Goal: Complete application form: Complete application form

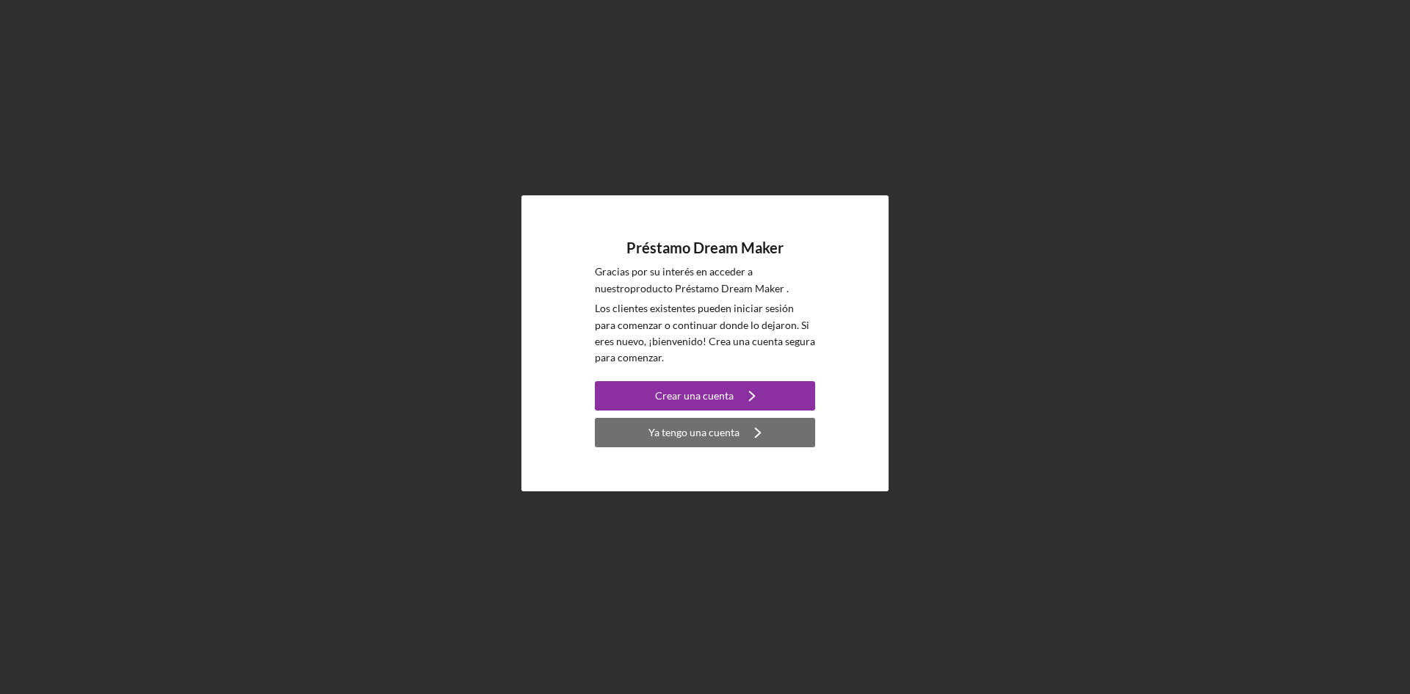
click at [680, 436] on font "Ya tengo una cuenta" at bounding box center [693, 432] width 91 height 12
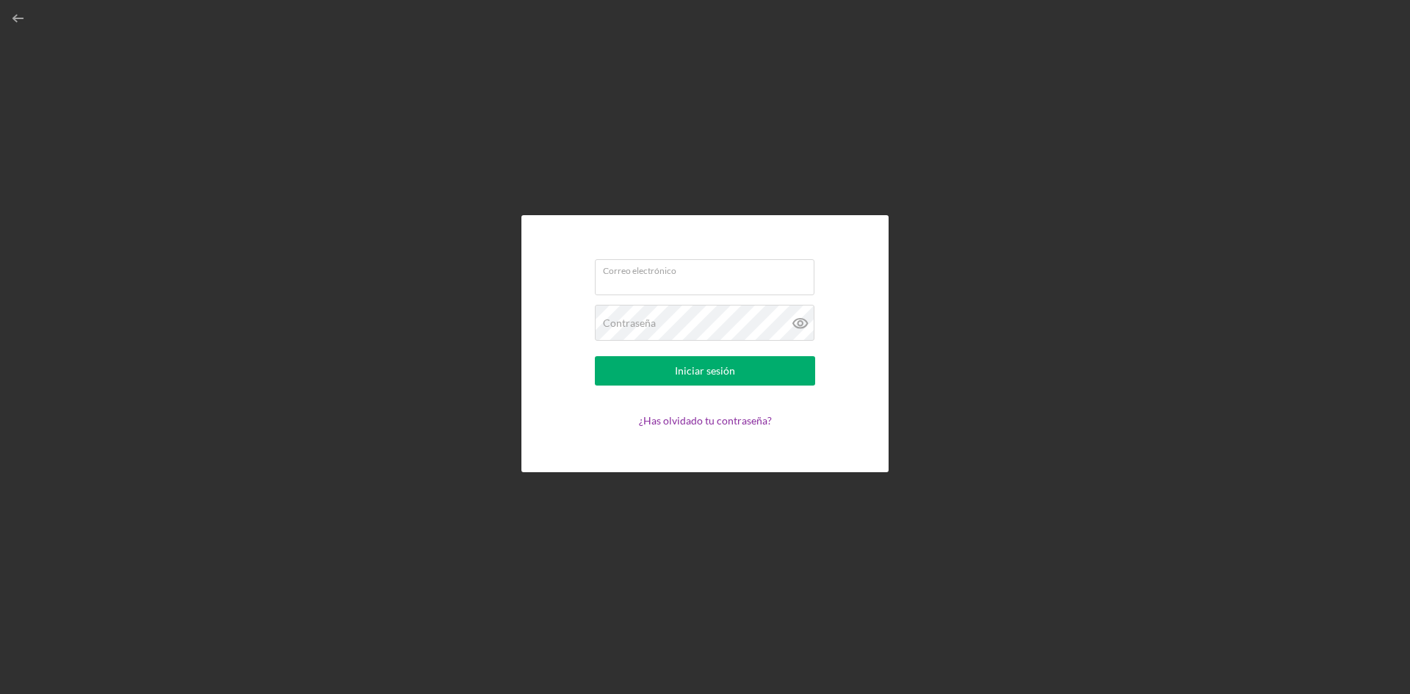
click at [657, 549] on div "Correo electrónico Contraseña Iniciar sesión ¿Has olvidado tu contraseña?" at bounding box center [704, 343] width 1395 height 687
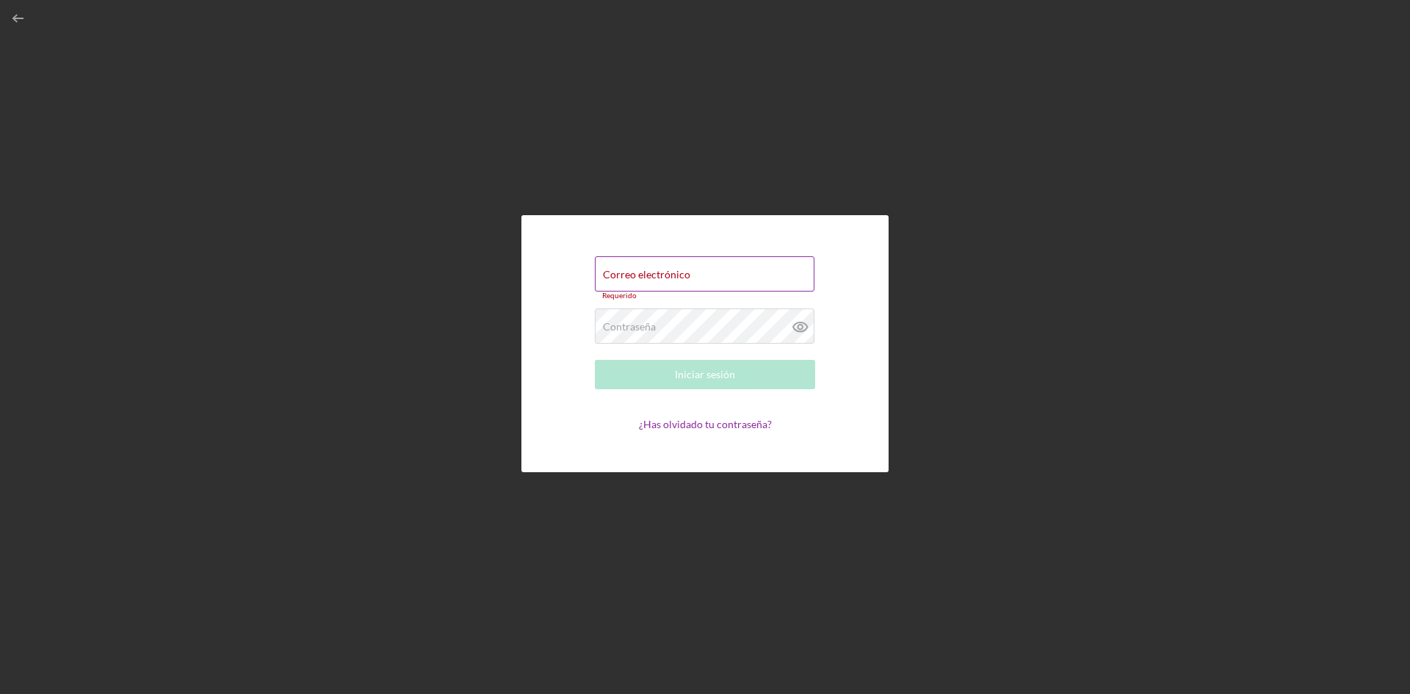
click at [649, 272] on font "Correo electrónico" at bounding box center [646, 274] width 87 height 12
click at [649, 272] on input "Correo electrónico" at bounding box center [705, 273] width 220 height 35
paste input "[EMAIL_ADDRESS][DOMAIN_NAME]"
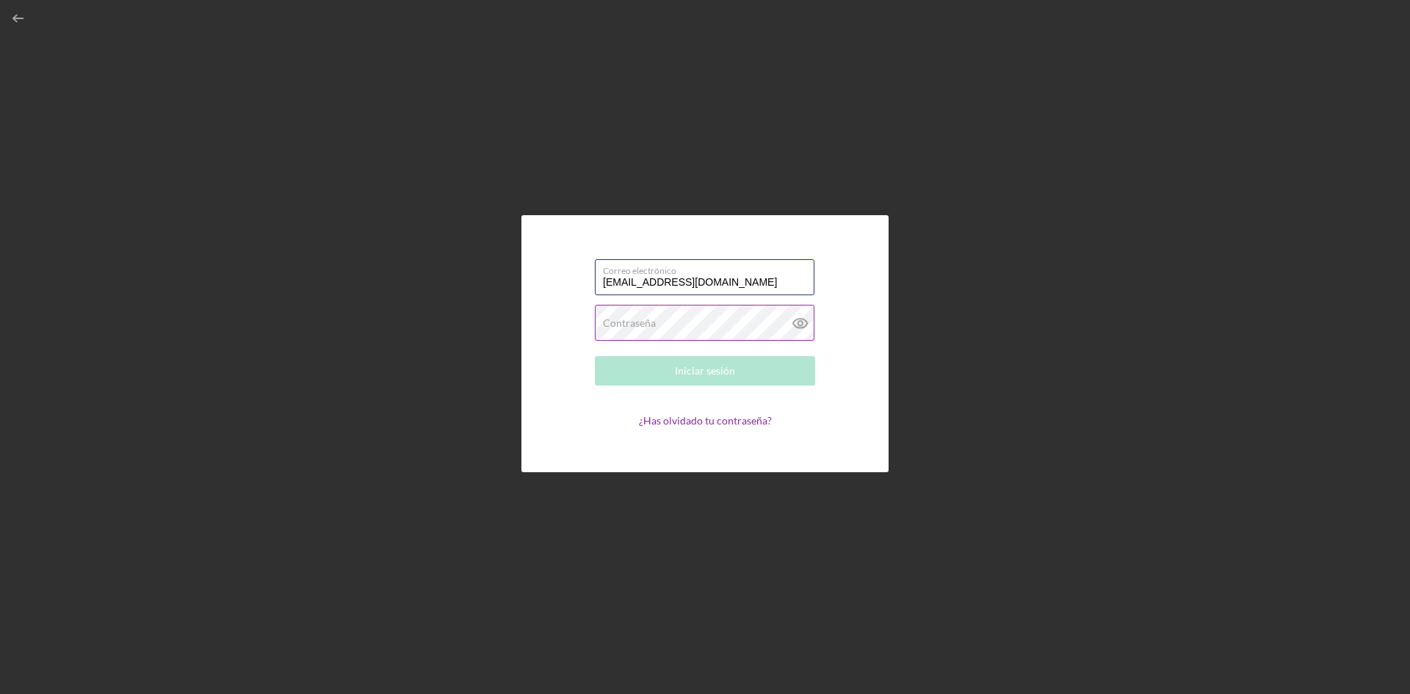
type input "[EMAIL_ADDRESS][DOMAIN_NAME]"
click at [652, 322] on font "Contraseña" at bounding box center [629, 322] width 53 height 12
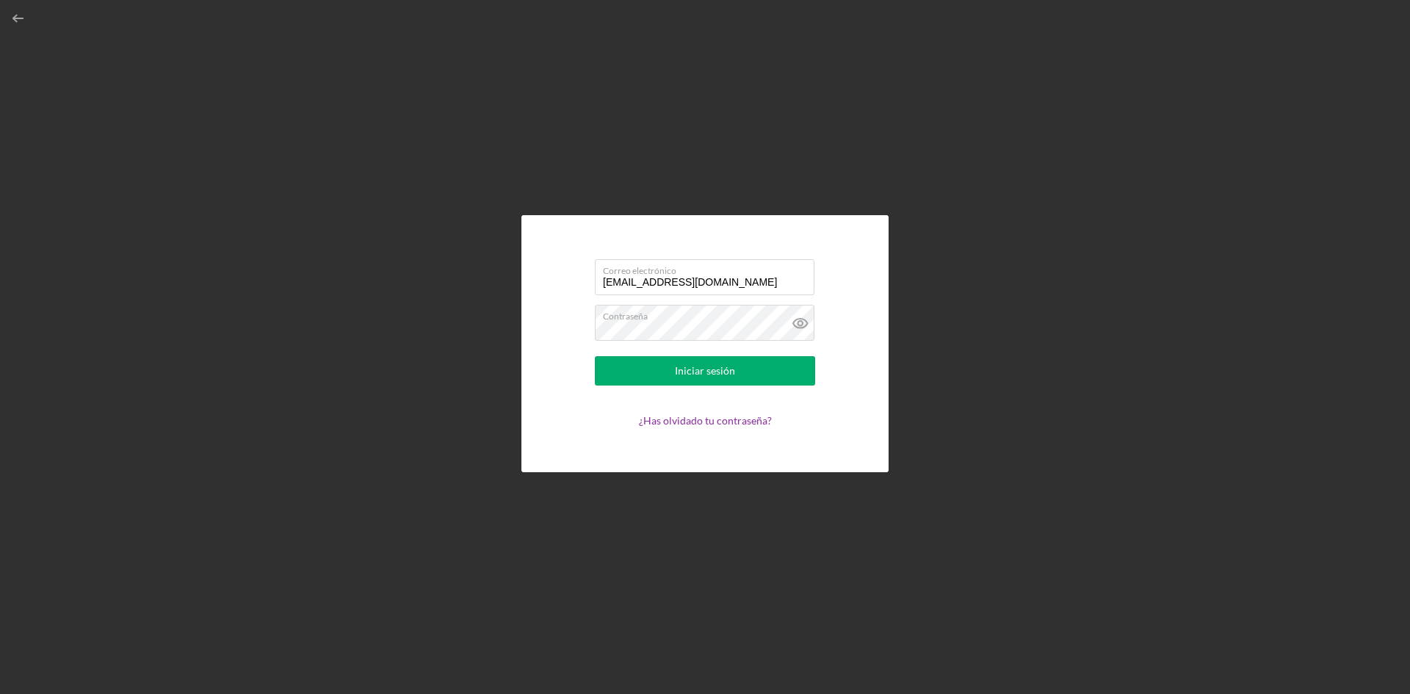
drag, startPoint x: 1215, startPoint y: 531, endPoint x: 1124, endPoint y: 478, distance: 105.3
click at [1215, 531] on div "Correo electrónico [EMAIL_ADDRESS][DOMAIN_NAME] Contraseña Iniciar sesión ¿Has …" at bounding box center [704, 343] width 1395 height 687
click at [798, 322] on icon at bounding box center [799, 323] width 4 height 4
click at [716, 365] on font "Iniciar sesión" at bounding box center [705, 370] width 60 height 12
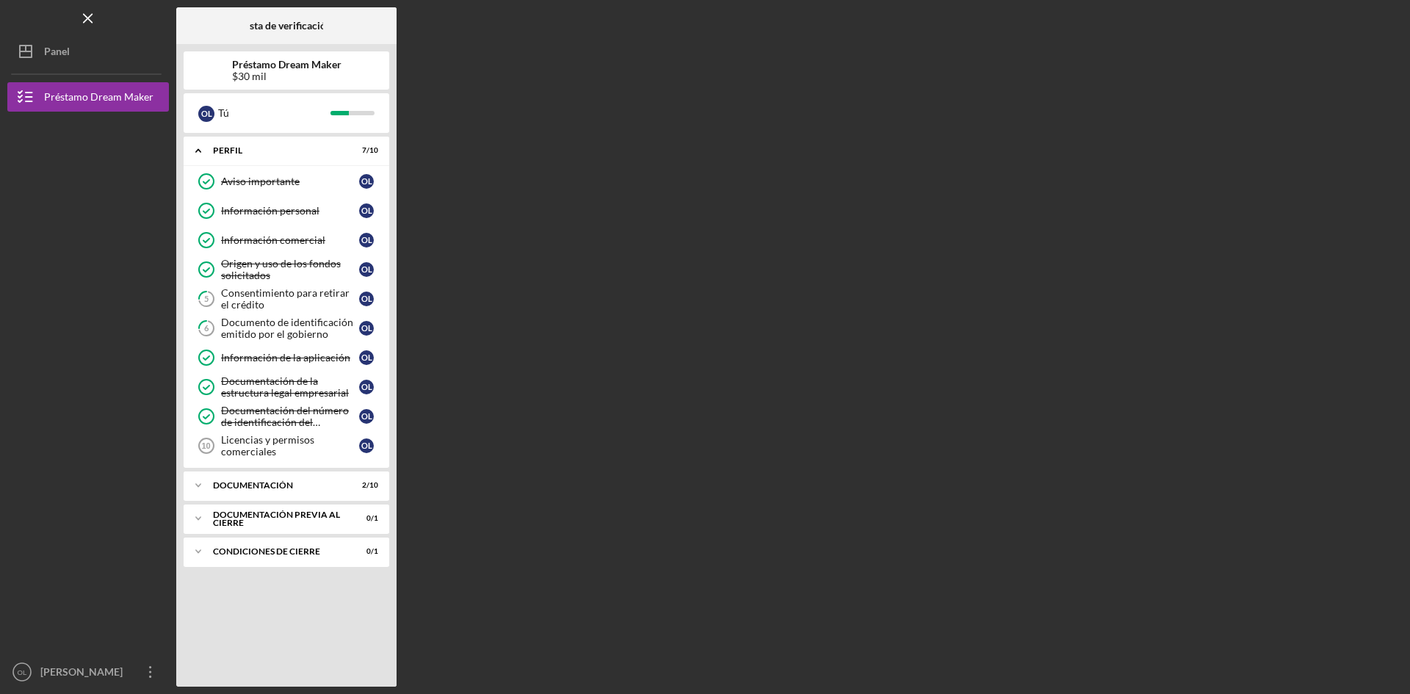
click at [623, 372] on div "Lista de verificación Préstamo Dream Maker $30 mil O L Tú Icon/Expander Perfil …" at bounding box center [789, 346] width 1226 height 679
click at [198, 482] on icon "Icon/Expander" at bounding box center [198, 485] width 29 height 29
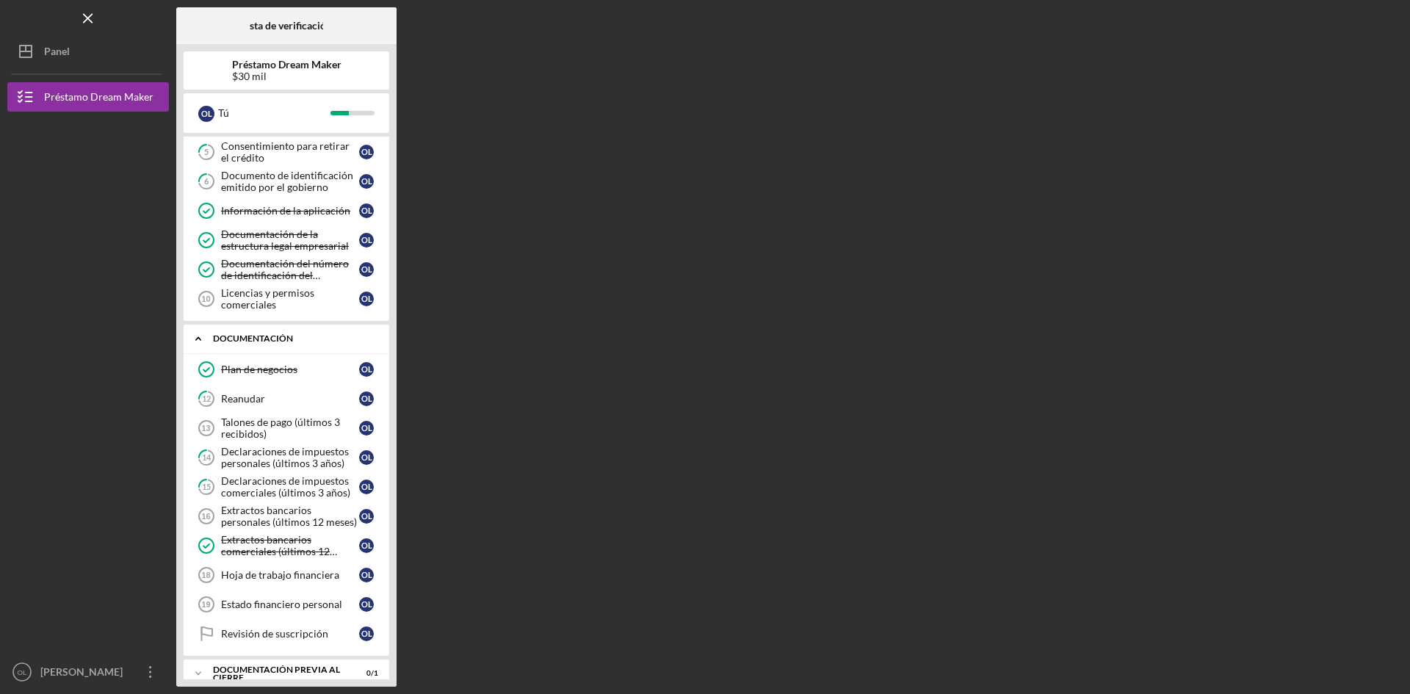
scroll to position [197, 0]
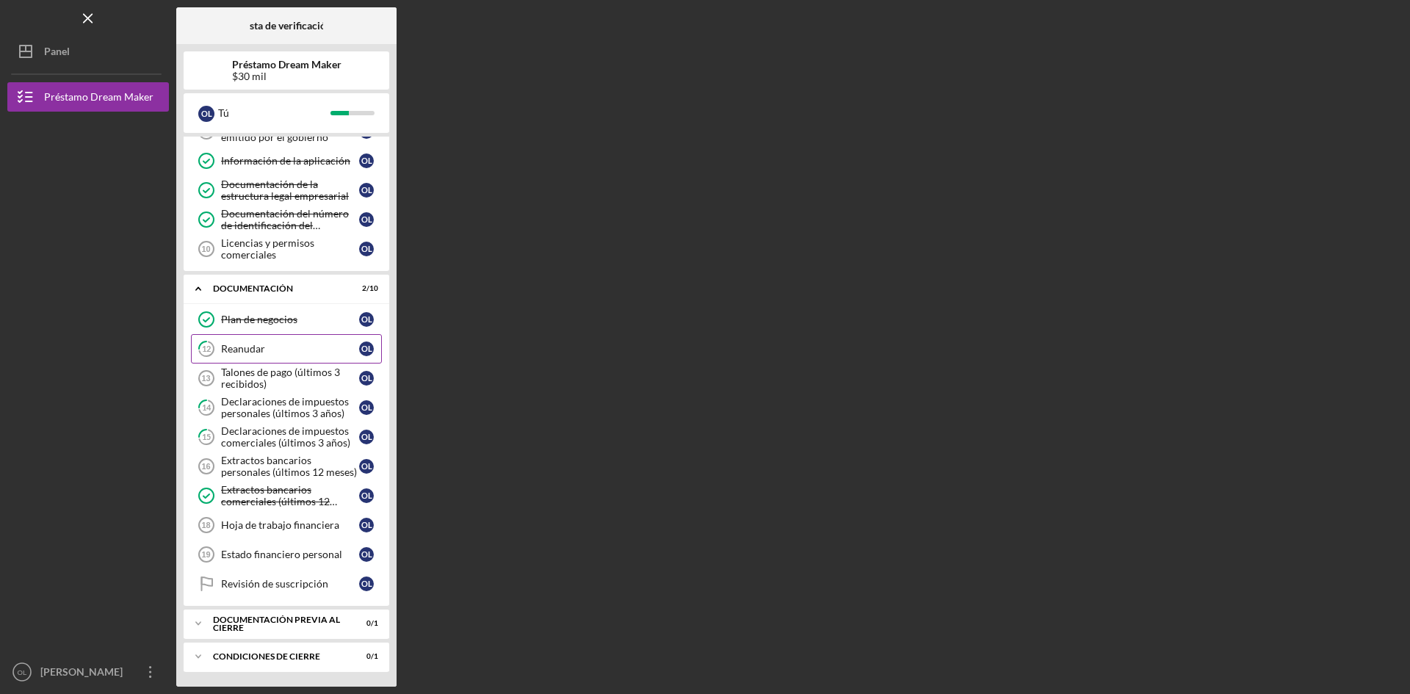
click at [264, 350] on font "Reanudar" at bounding box center [243, 348] width 44 height 12
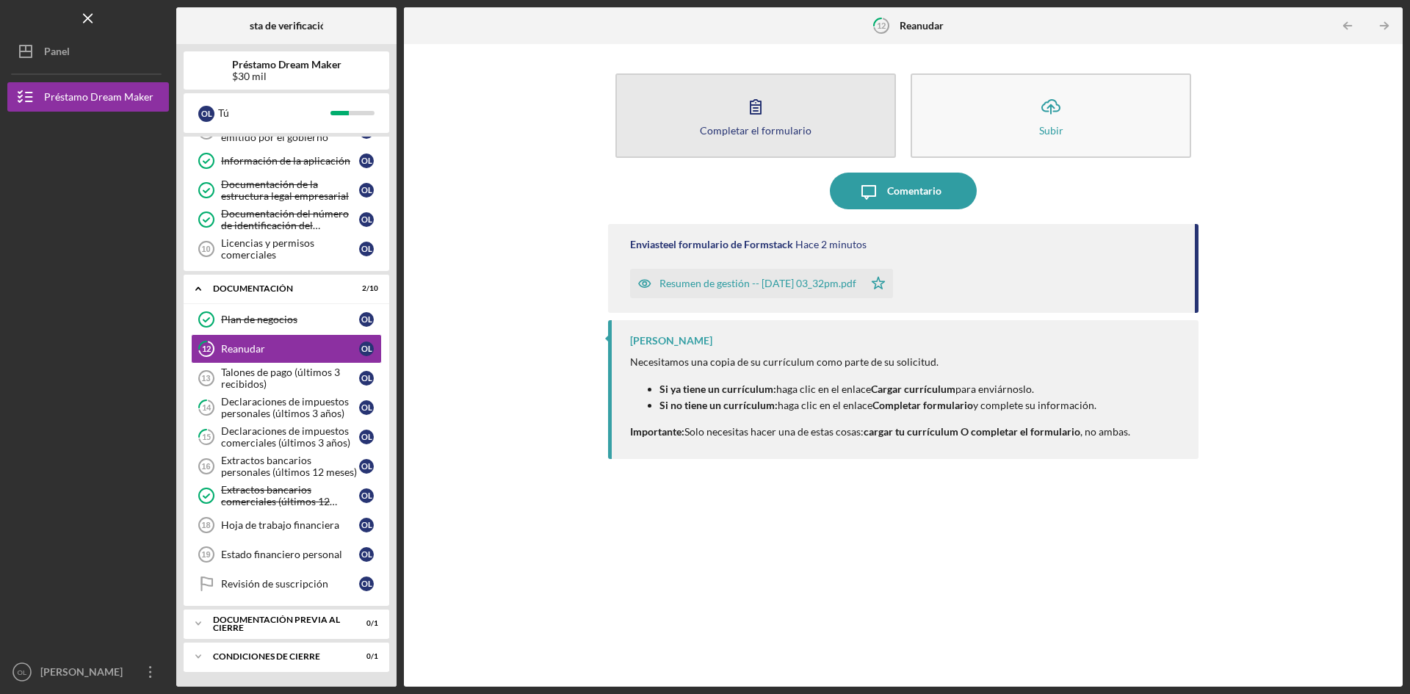
click at [753, 98] on icon "button" at bounding box center [755, 106] width 37 height 37
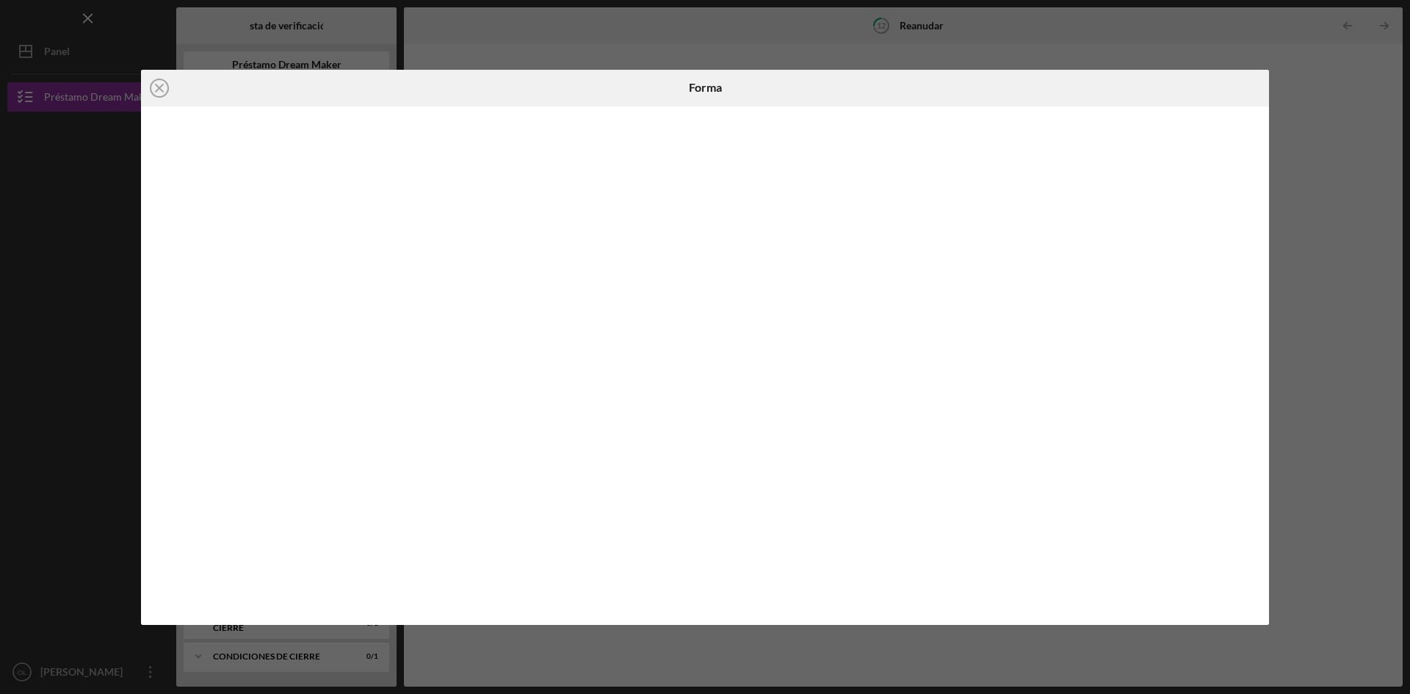
click at [1323, 206] on div "Icon/Close Forma" at bounding box center [705, 347] width 1410 height 694
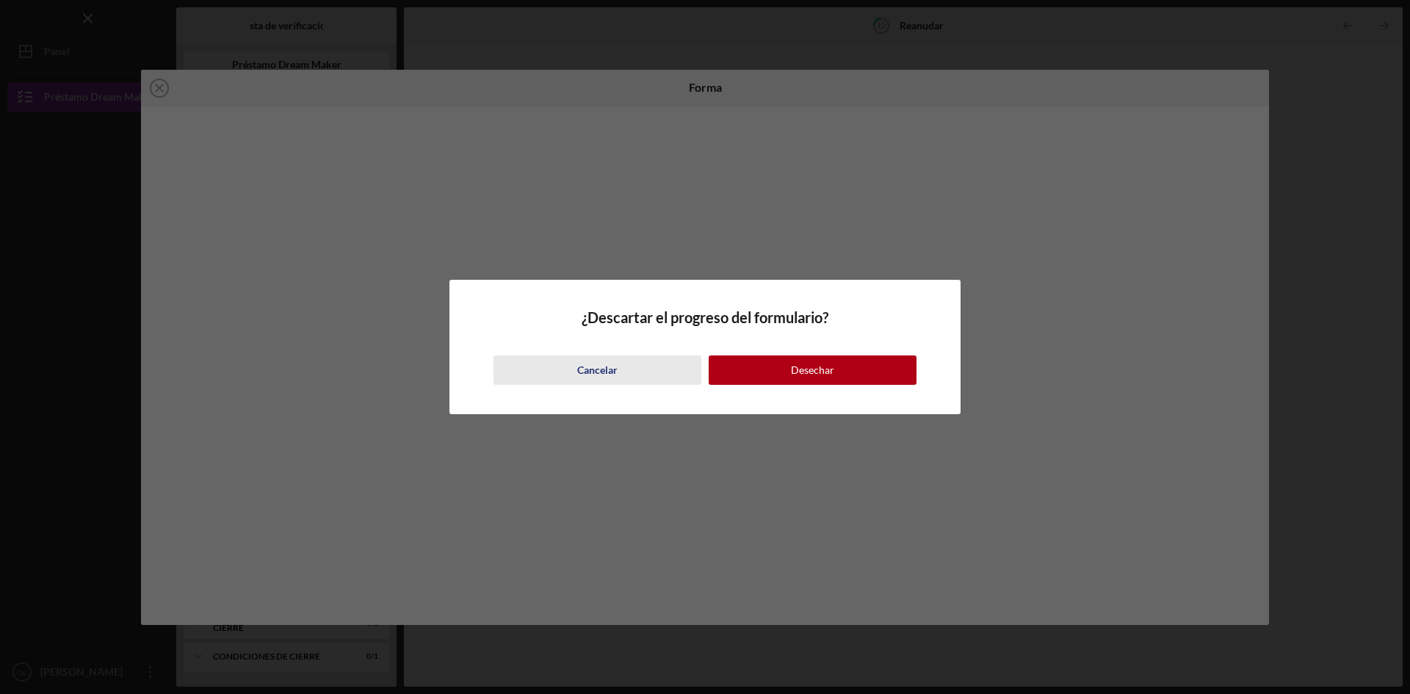
click at [596, 361] on div "Cancelar" at bounding box center [597, 369] width 40 height 29
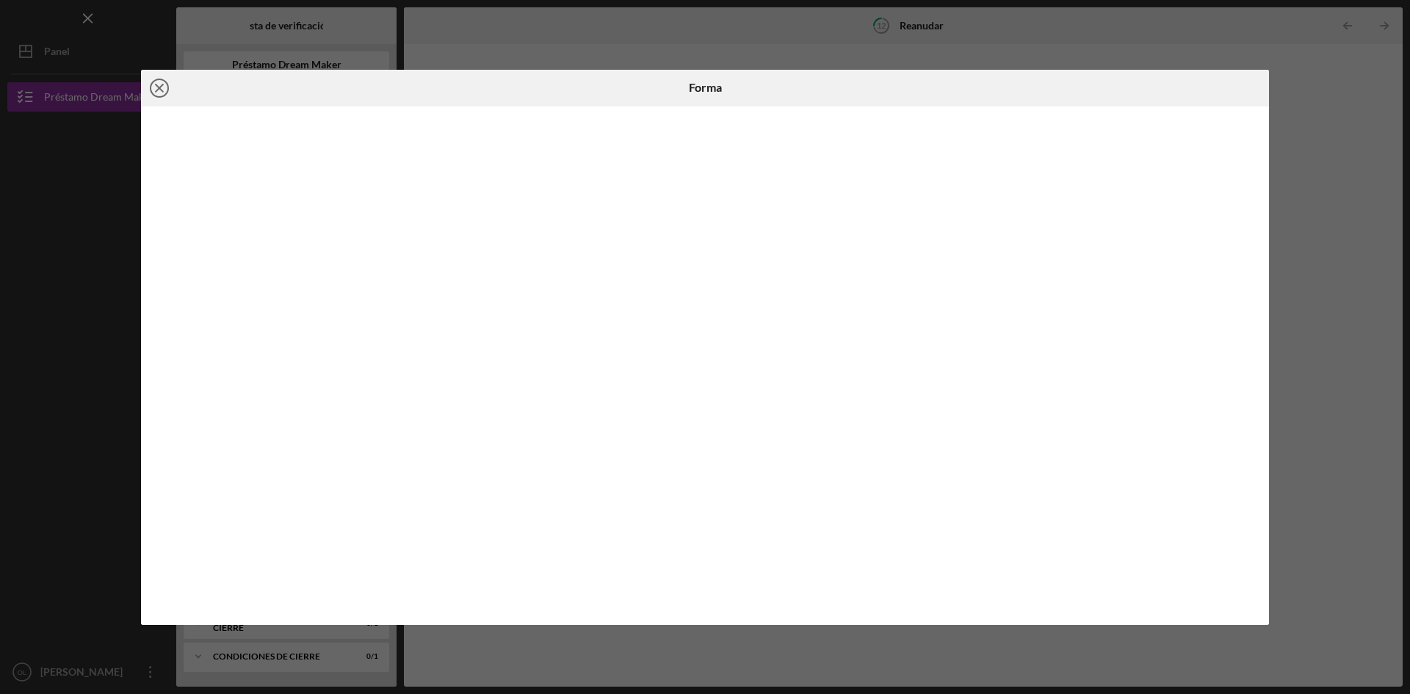
click at [159, 84] on icon "Icon/Close" at bounding box center [159, 88] width 37 height 37
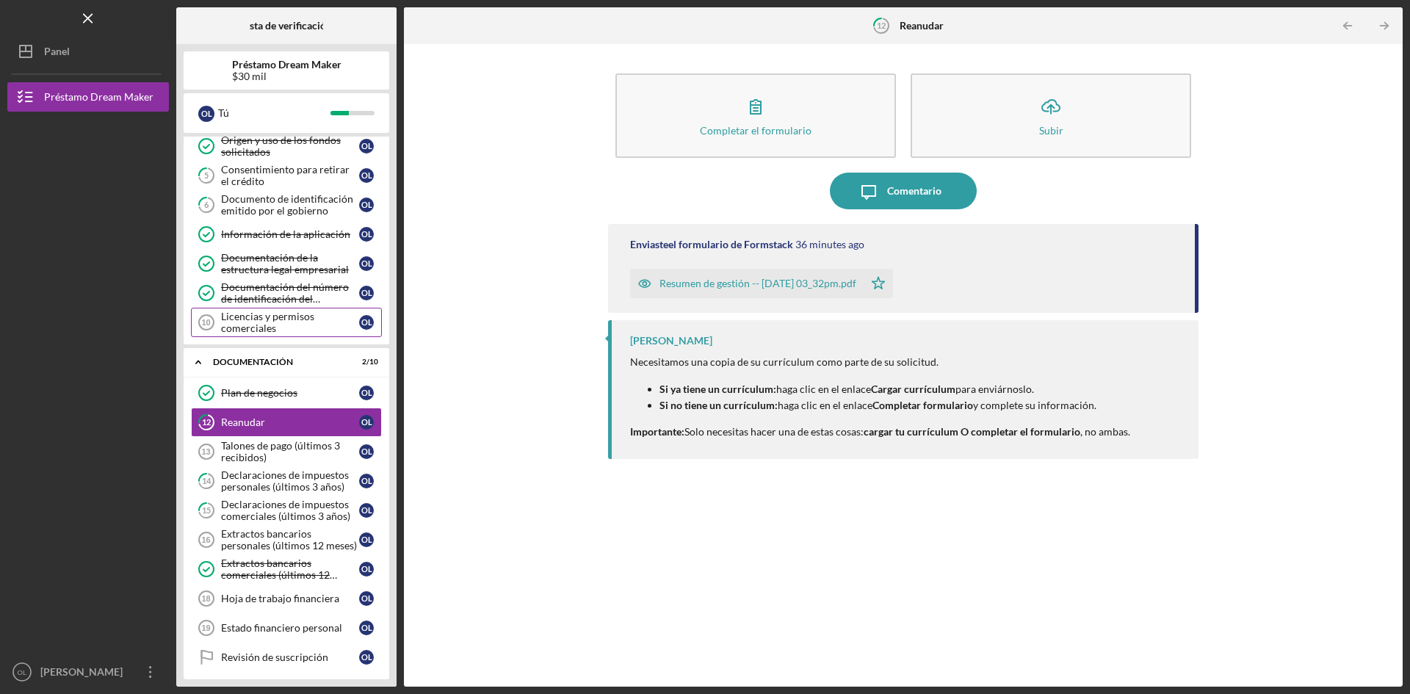
scroll to position [197, 0]
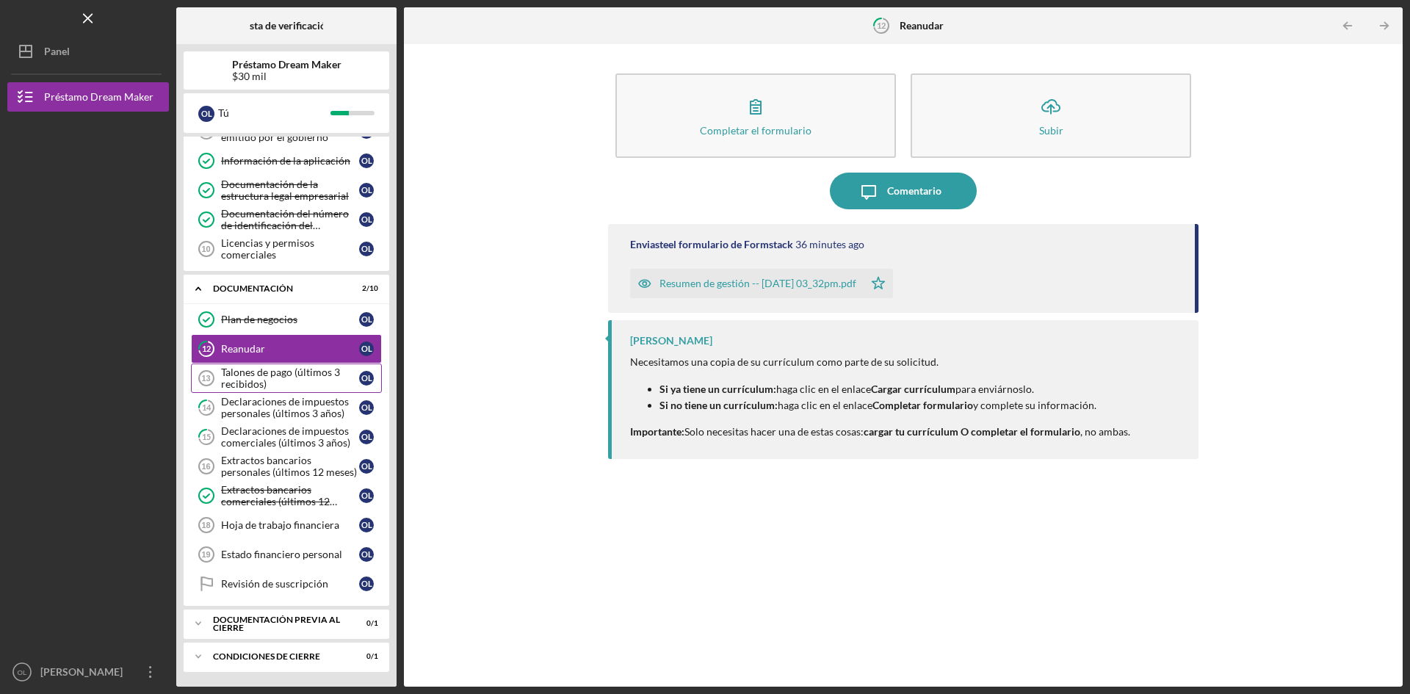
click at [255, 374] on font "Talones de pago (últimos 3 recibidos)" at bounding box center [280, 378] width 119 height 24
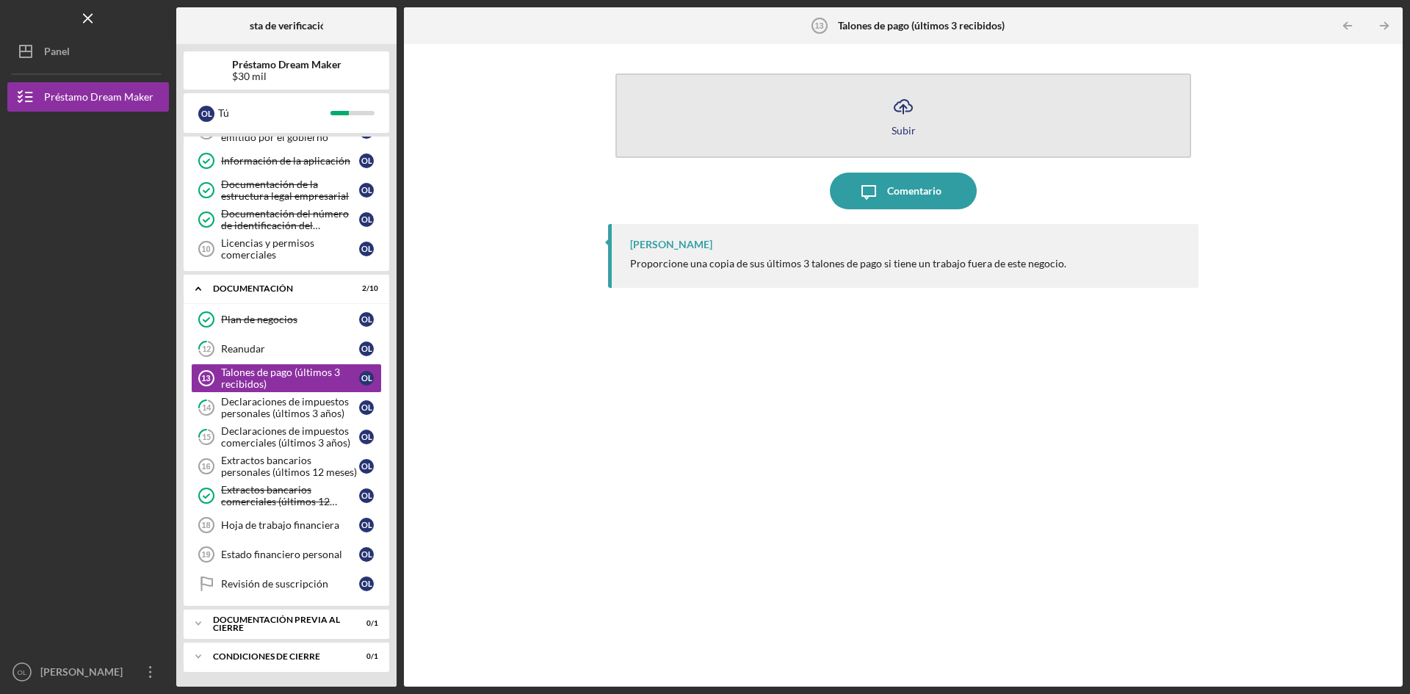
click at [903, 109] on line "button" at bounding box center [903, 109] width 0 height 9
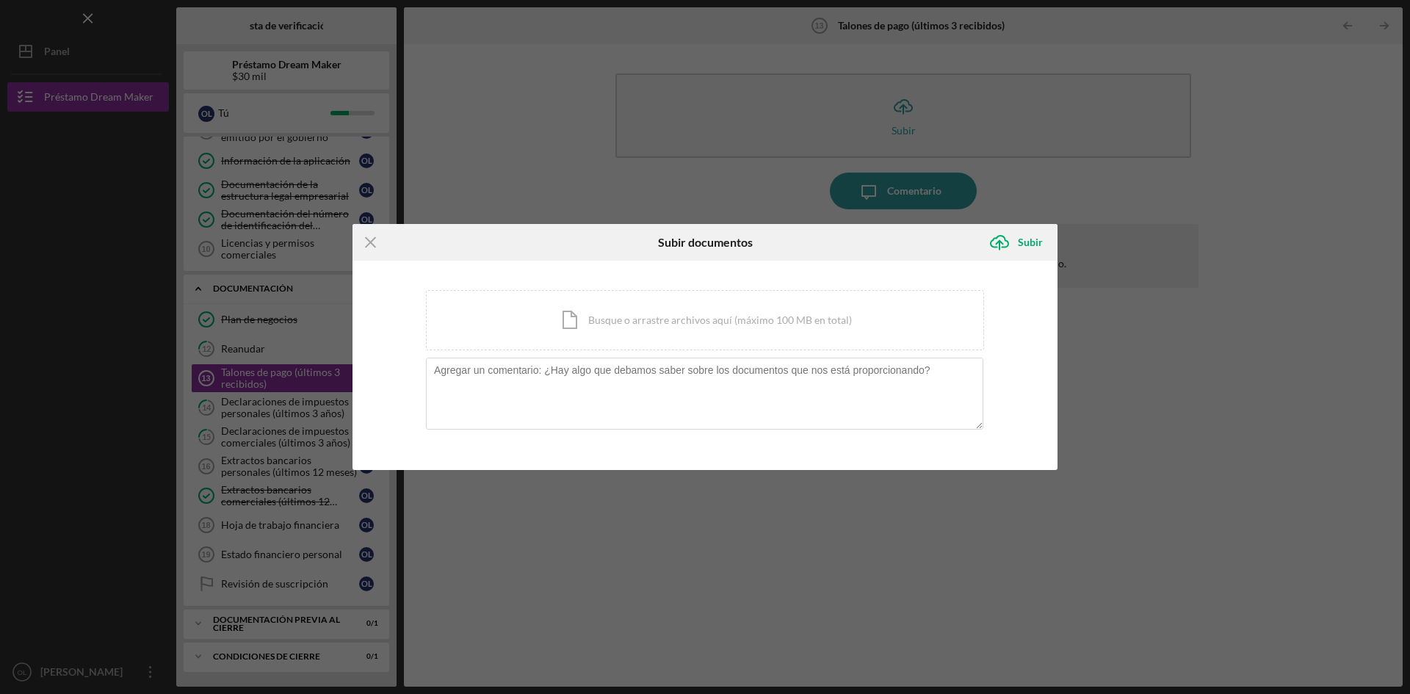
click at [905, 111] on div "Icon/Menu Close Subir documentos Icon/Upload Subir Estás cargando documentos re…" at bounding box center [705, 347] width 1410 height 694
click at [366, 245] on icon "Icon/Menu Close" at bounding box center [370, 242] width 37 height 37
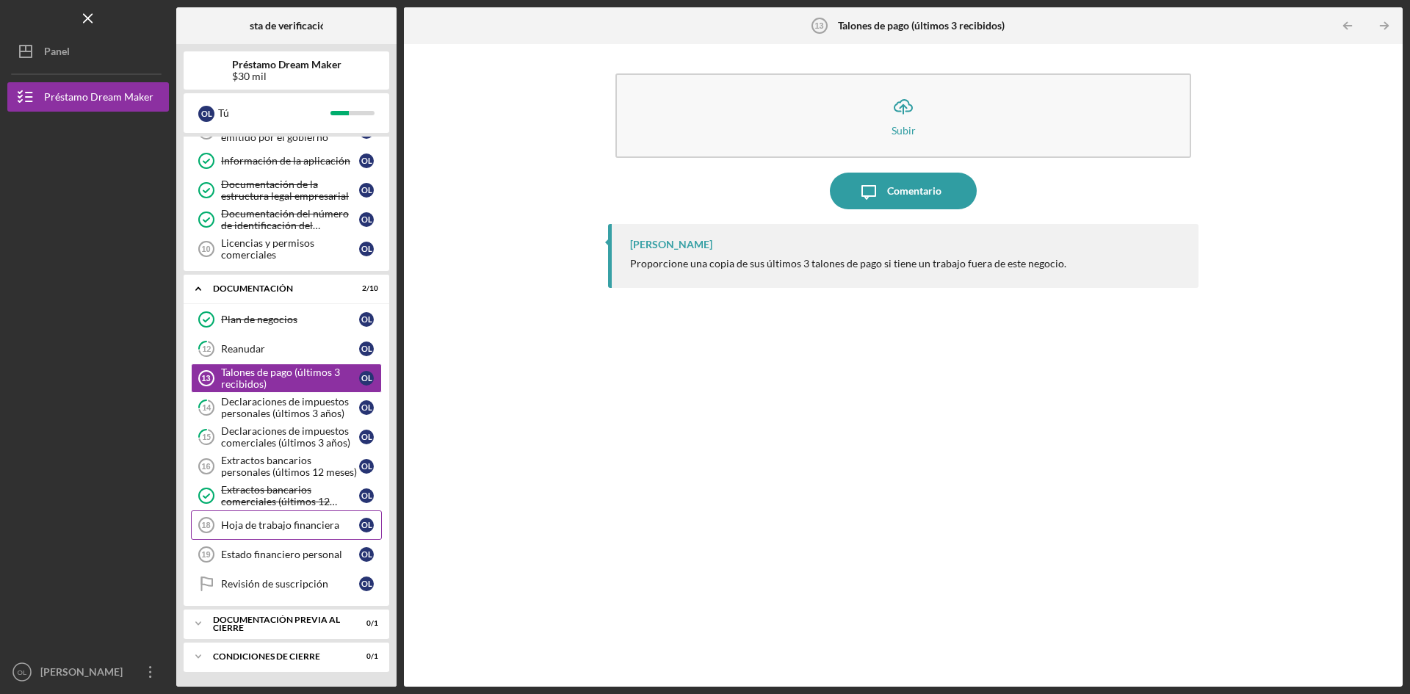
click at [308, 521] on font "Hoja de trabajo financiera" at bounding box center [280, 524] width 118 height 12
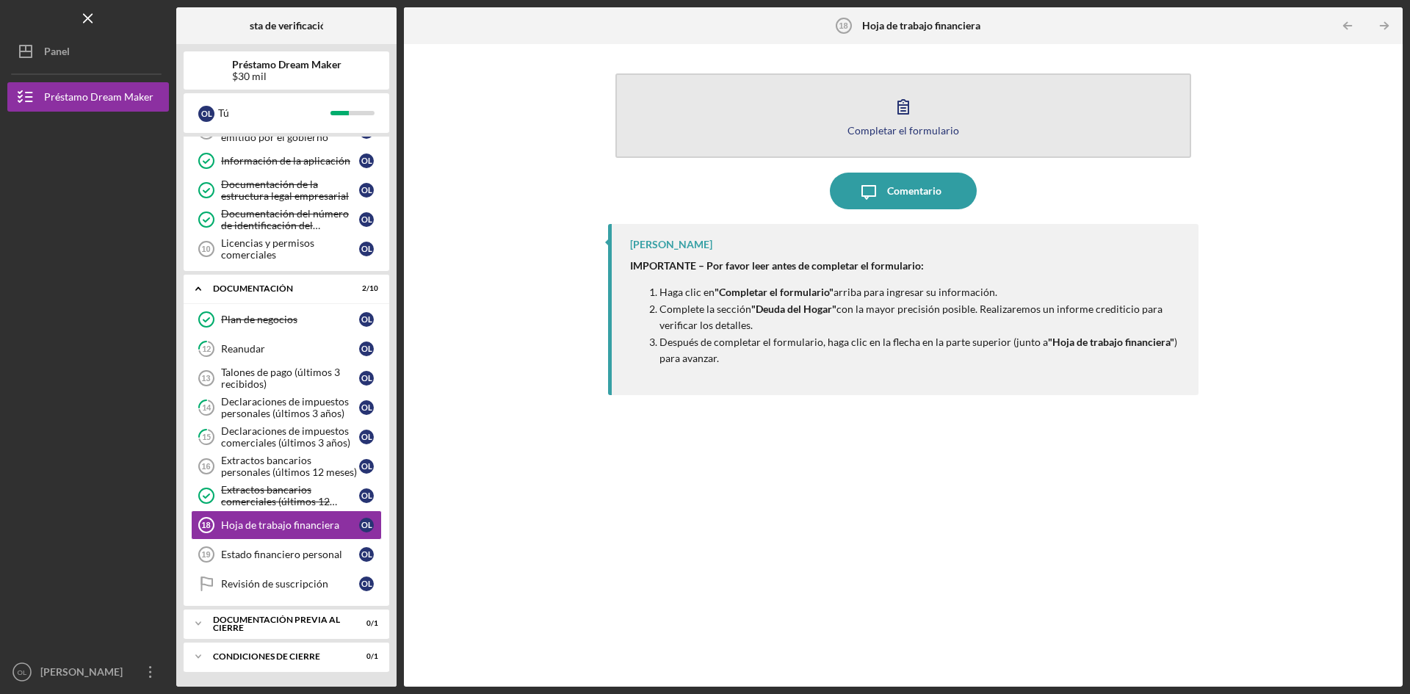
click at [899, 103] on icon "button" at bounding box center [903, 106] width 37 height 37
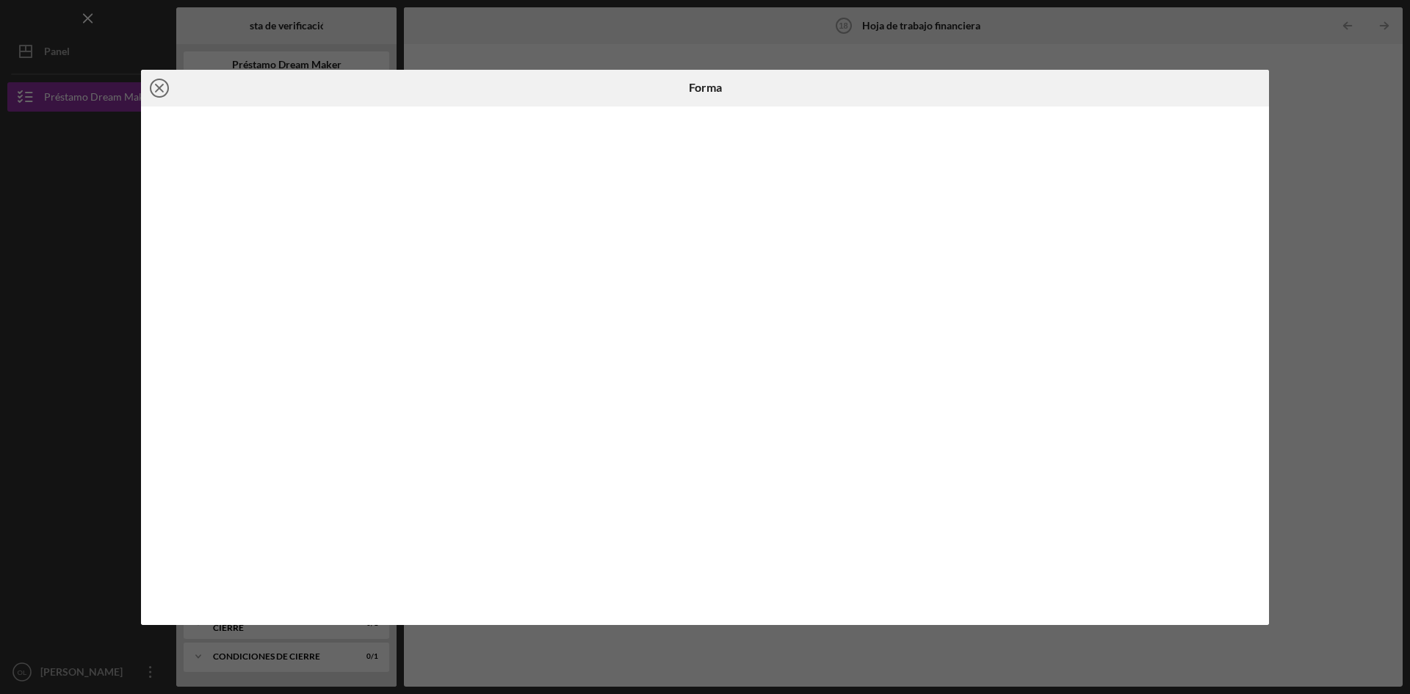
click at [168, 86] on circle at bounding box center [160, 88] width 18 height 18
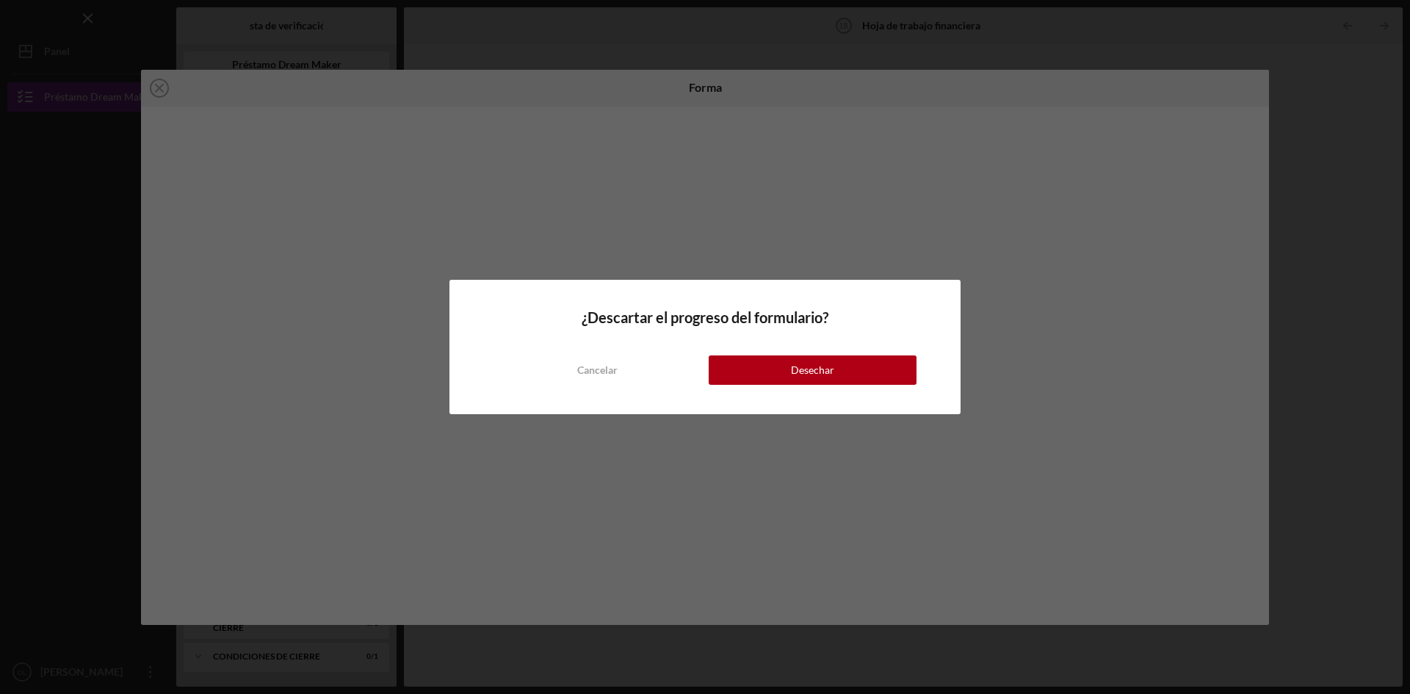
click at [159, 86] on div "¿Descartar el progreso del formulario? Cancelar Desechar" at bounding box center [705, 347] width 1410 height 694
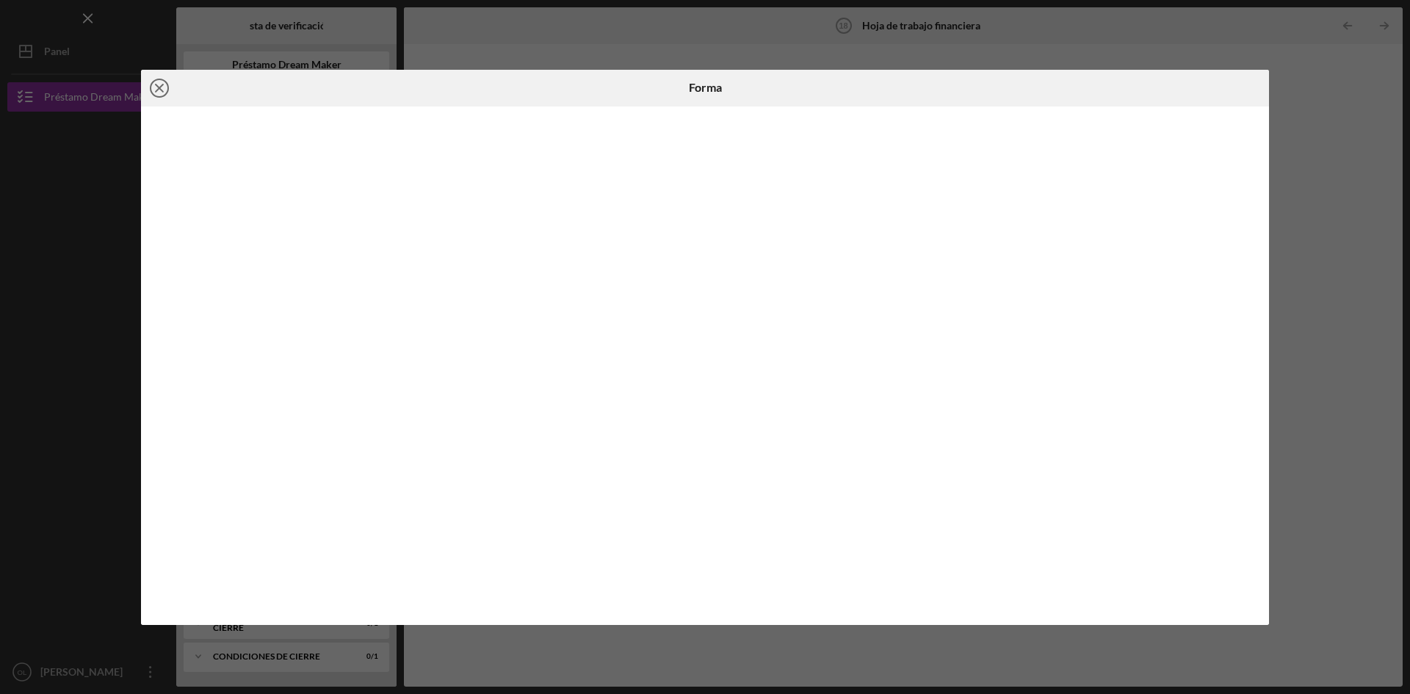
click at [160, 87] on line at bounding box center [159, 87] width 7 height 7
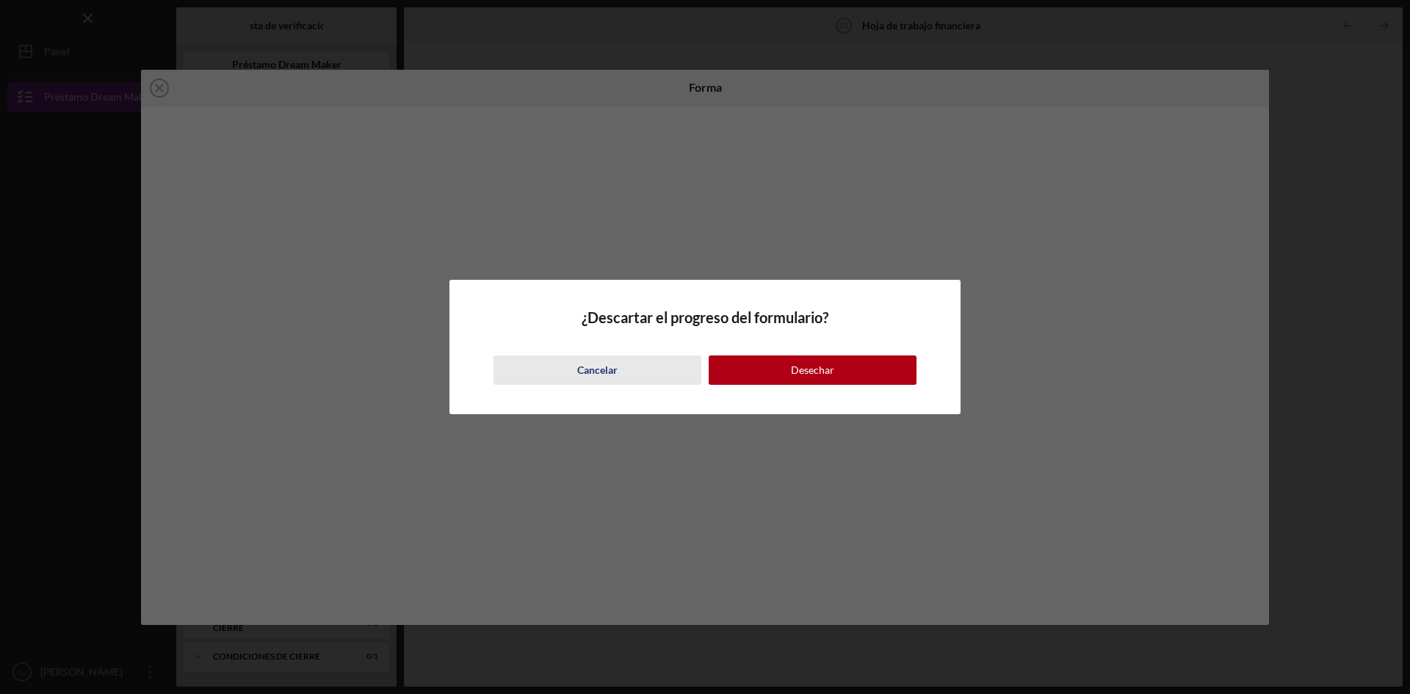
click at [587, 371] on font "Cancelar" at bounding box center [597, 369] width 40 height 12
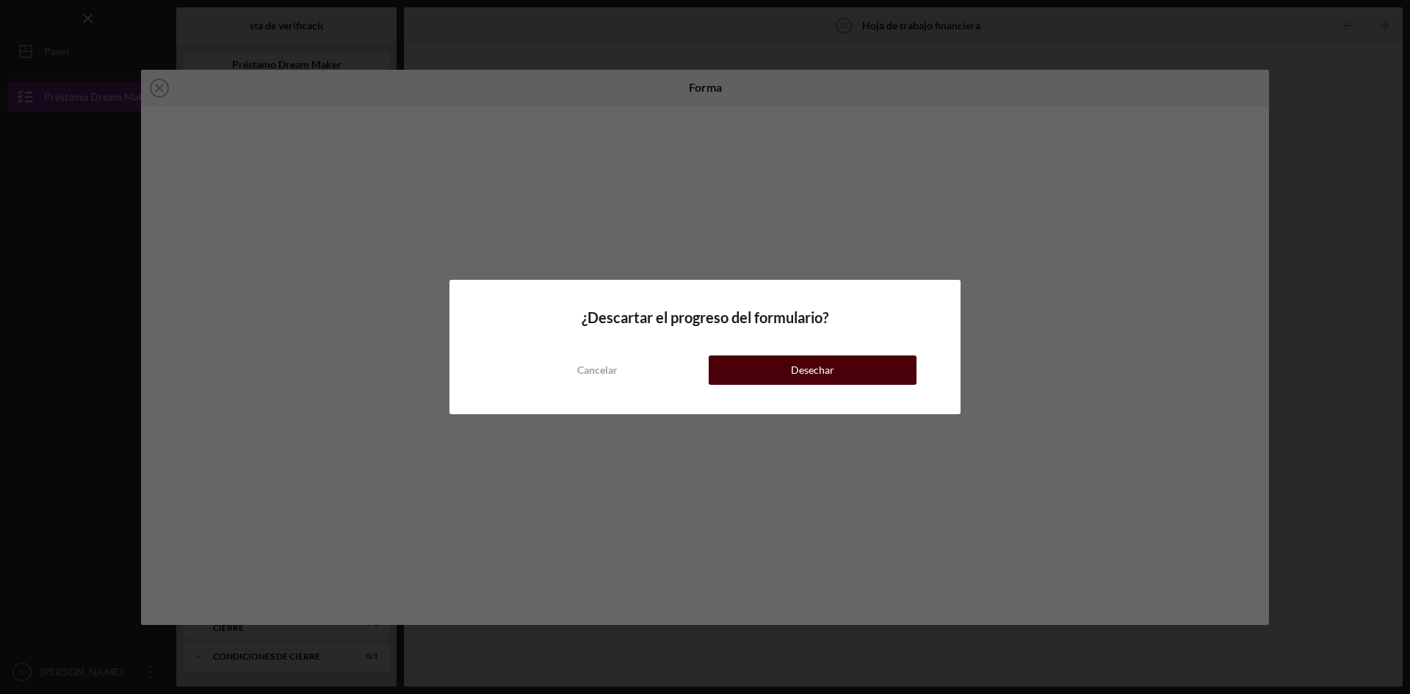
click at [822, 369] on font "Desechar" at bounding box center [812, 369] width 43 height 12
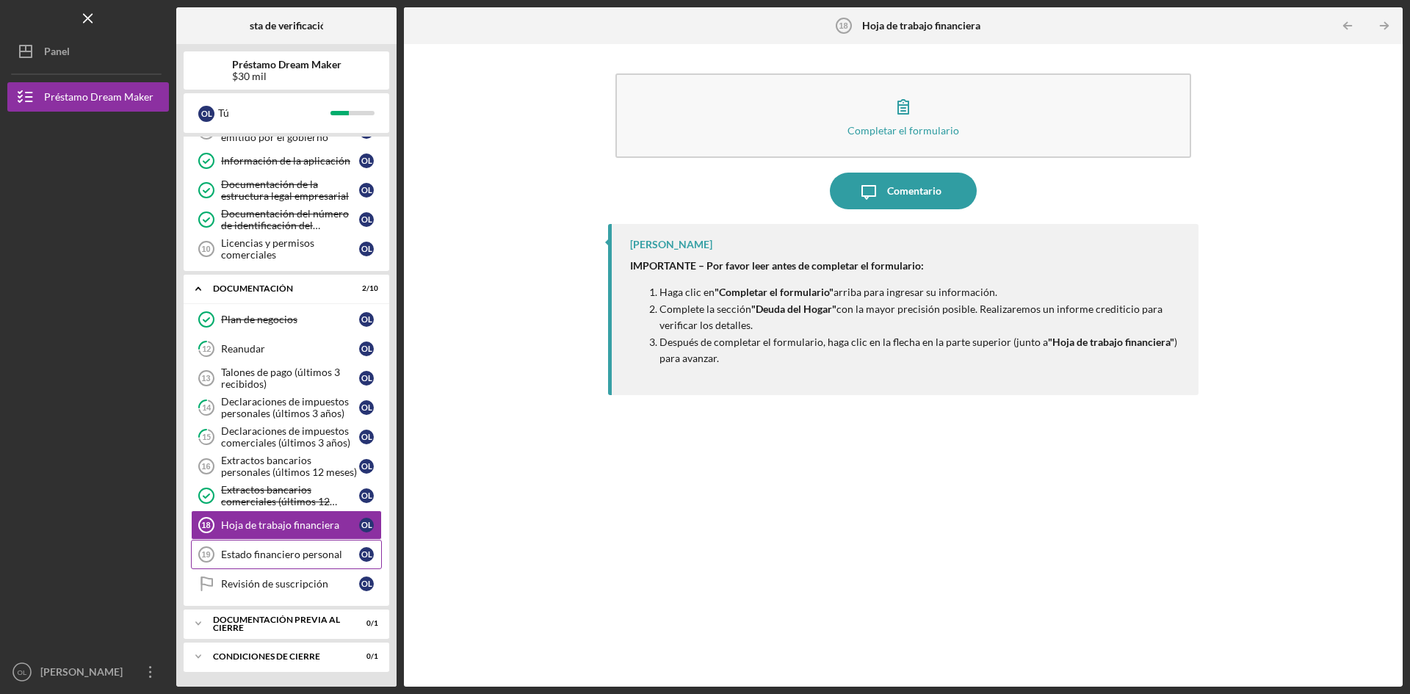
click at [286, 556] on font "Estado financiero personal" at bounding box center [281, 554] width 121 height 12
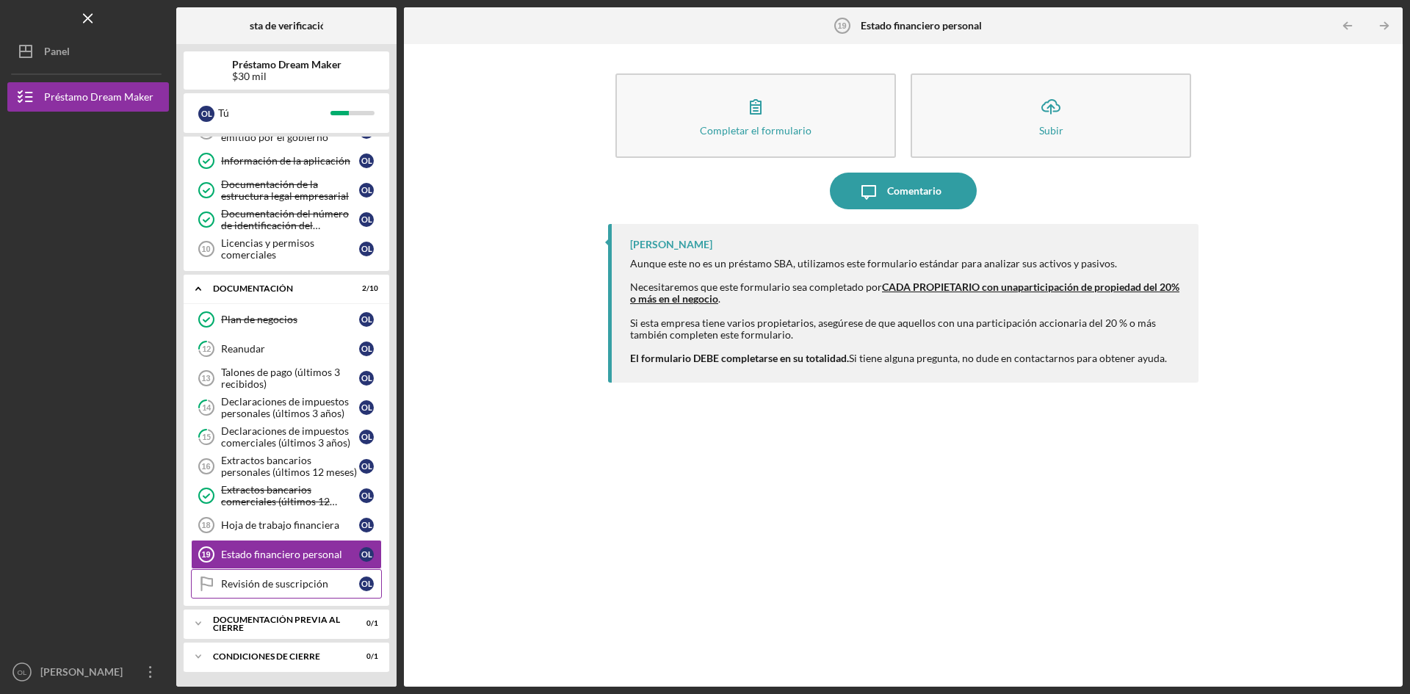
click at [286, 590] on font "Revisión de suscripción" at bounding box center [274, 583] width 107 height 12
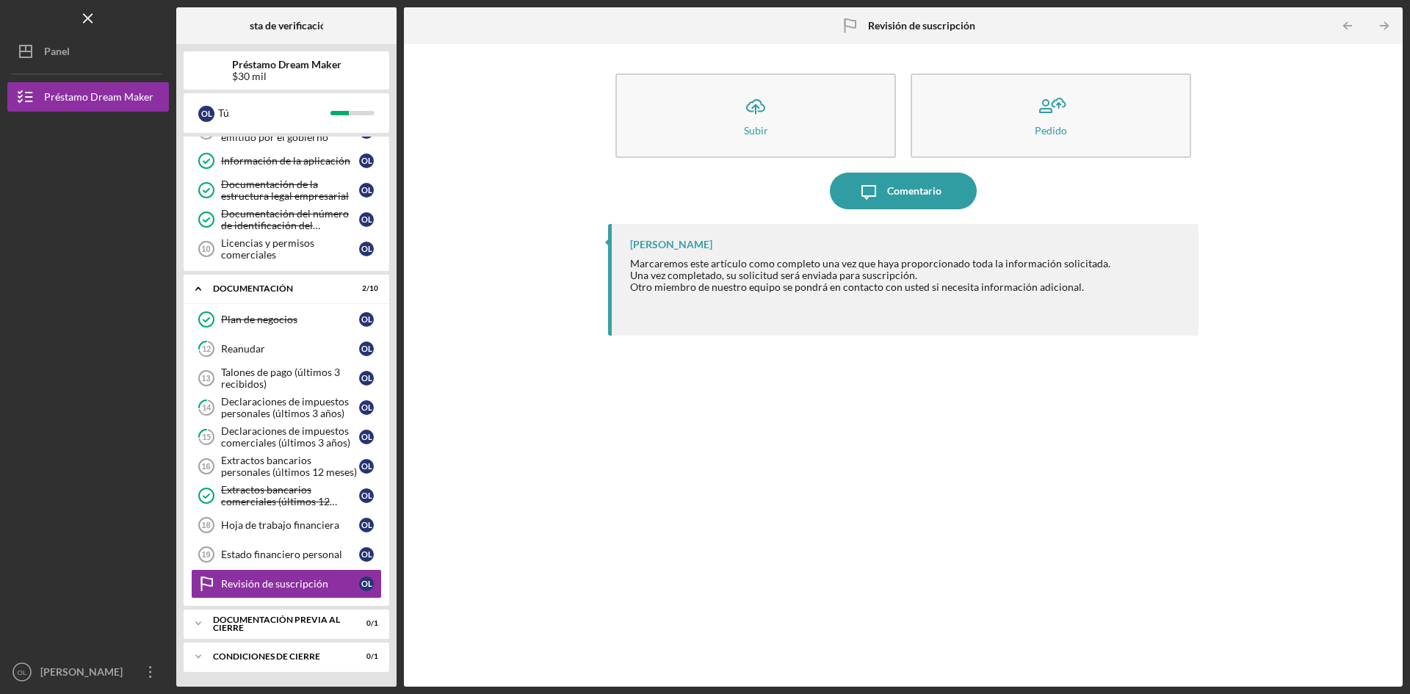
click at [479, 523] on div "Icon/Upload Subir Pedido Icon/Message Comentario [PERSON_NAME] Marcaremos este …" at bounding box center [903, 365] width 984 height 628
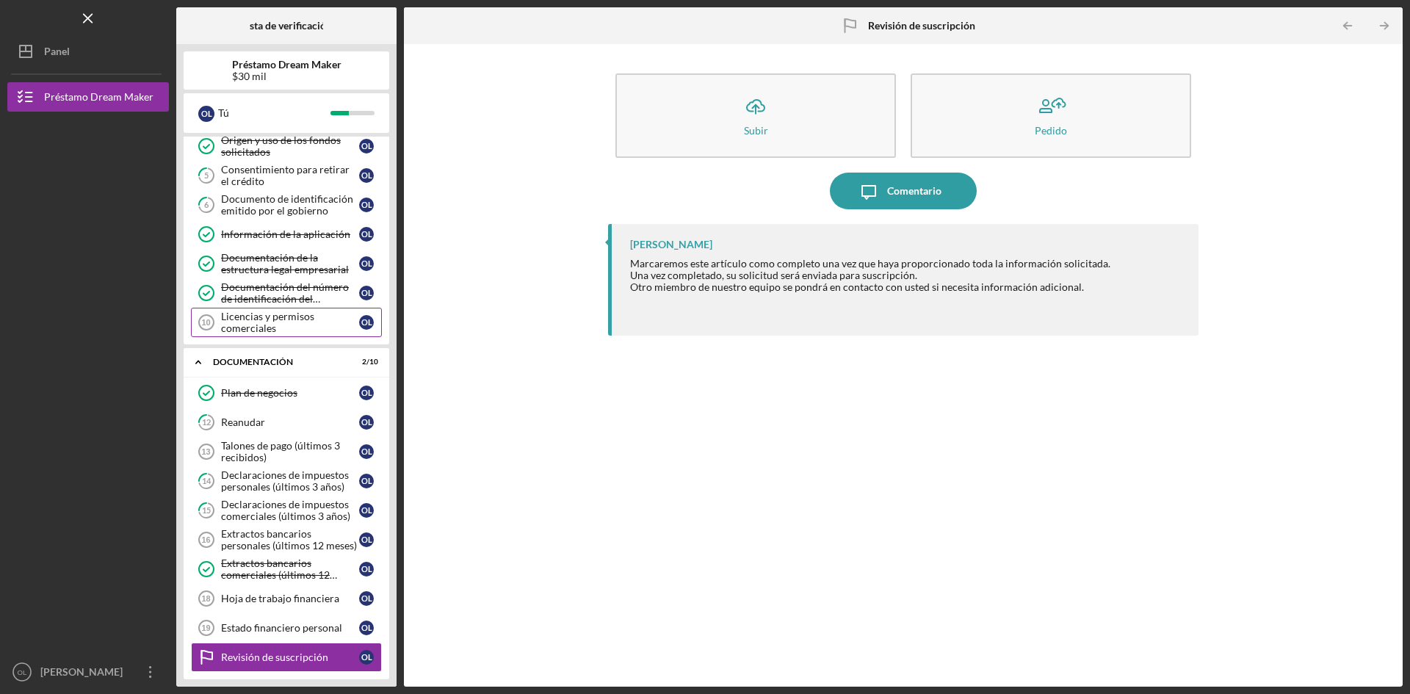
scroll to position [197, 0]
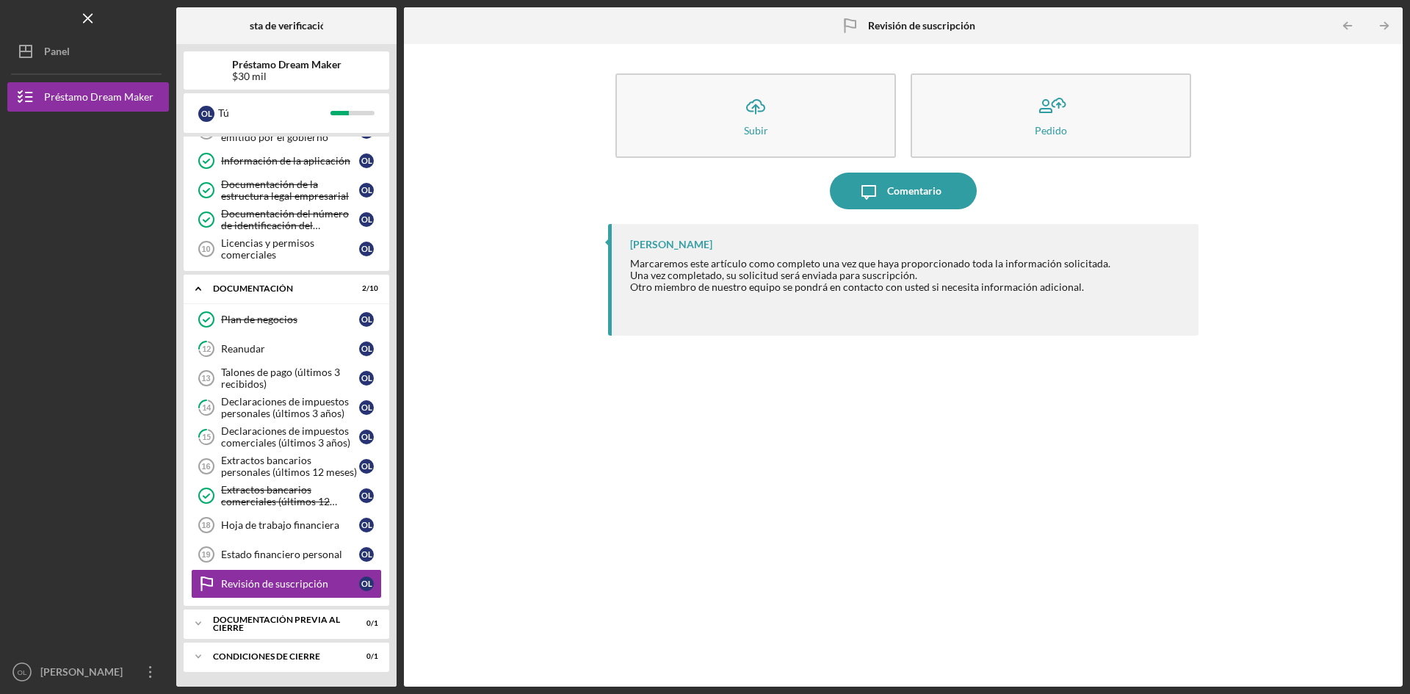
drag, startPoint x: 637, startPoint y: 466, endPoint x: 640, endPoint y: 479, distance: 13.5
click at [640, 477] on div "[PERSON_NAME] Marcaremos este artículo como completo una vez que haya proporcio…" at bounding box center [903, 444] width 590 height 441
click at [477, 361] on div "Icon/Upload Subir Pedido Icon/Message Comentario [PERSON_NAME] Marcaremos este …" at bounding box center [903, 365] width 984 height 628
